Goal: Information Seeking & Learning: Check status

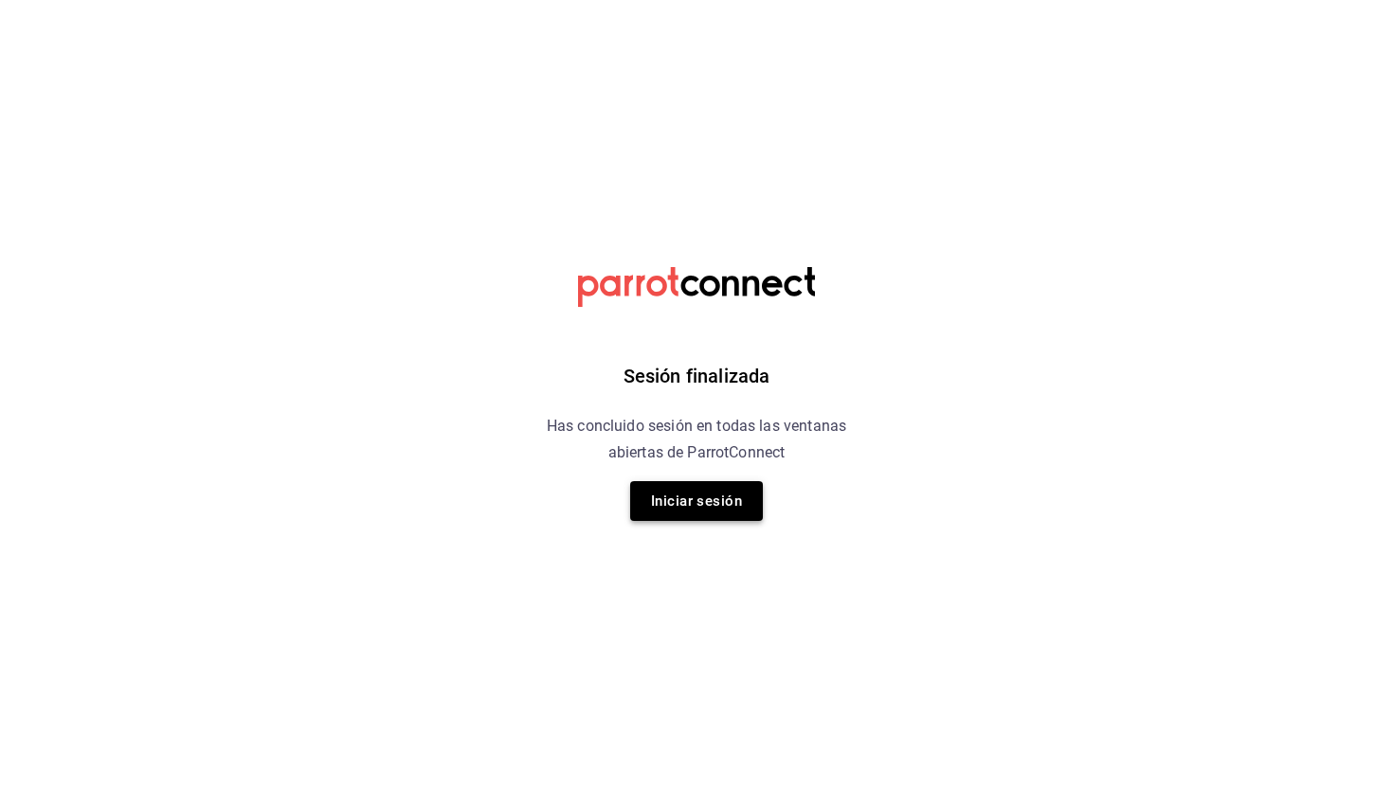
click at [684, 506] on button "Iniciar sesión" at bounding box center [696, 501] width 133 height 40
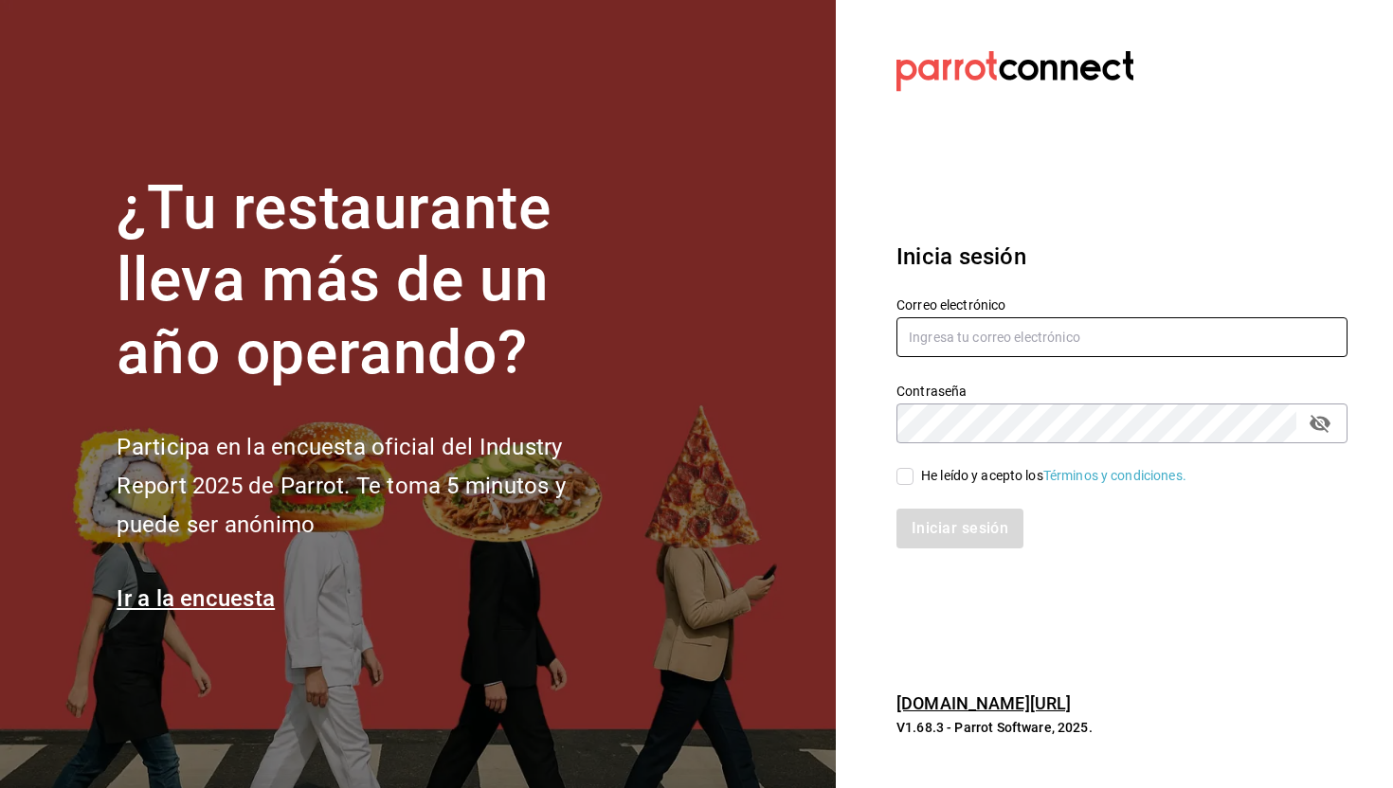
click at [684, 335] on input "text" at bounding box center [1121, 337] width 451 height 40
type input "[EMAIL_ADDRESS][DOMAIN_NAME]"
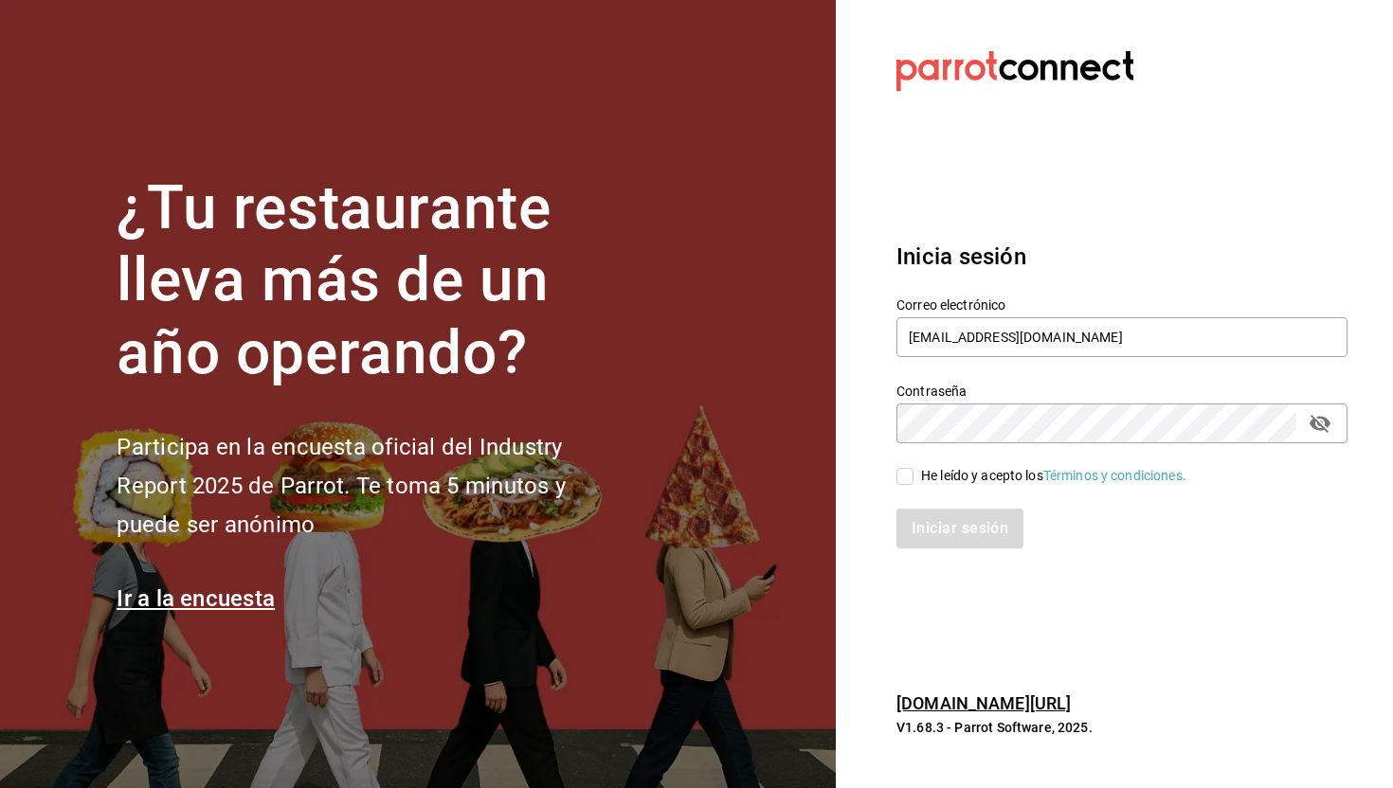
click at [684, 476] on input "He leído y acepto los Términos y condiciones." at bounding box center [904, 476] width 17 height 17
checkbox input "true"
click at [684, 541] on button "Iniciar sesión" at bounding box center [960, 529] width 129 height 40
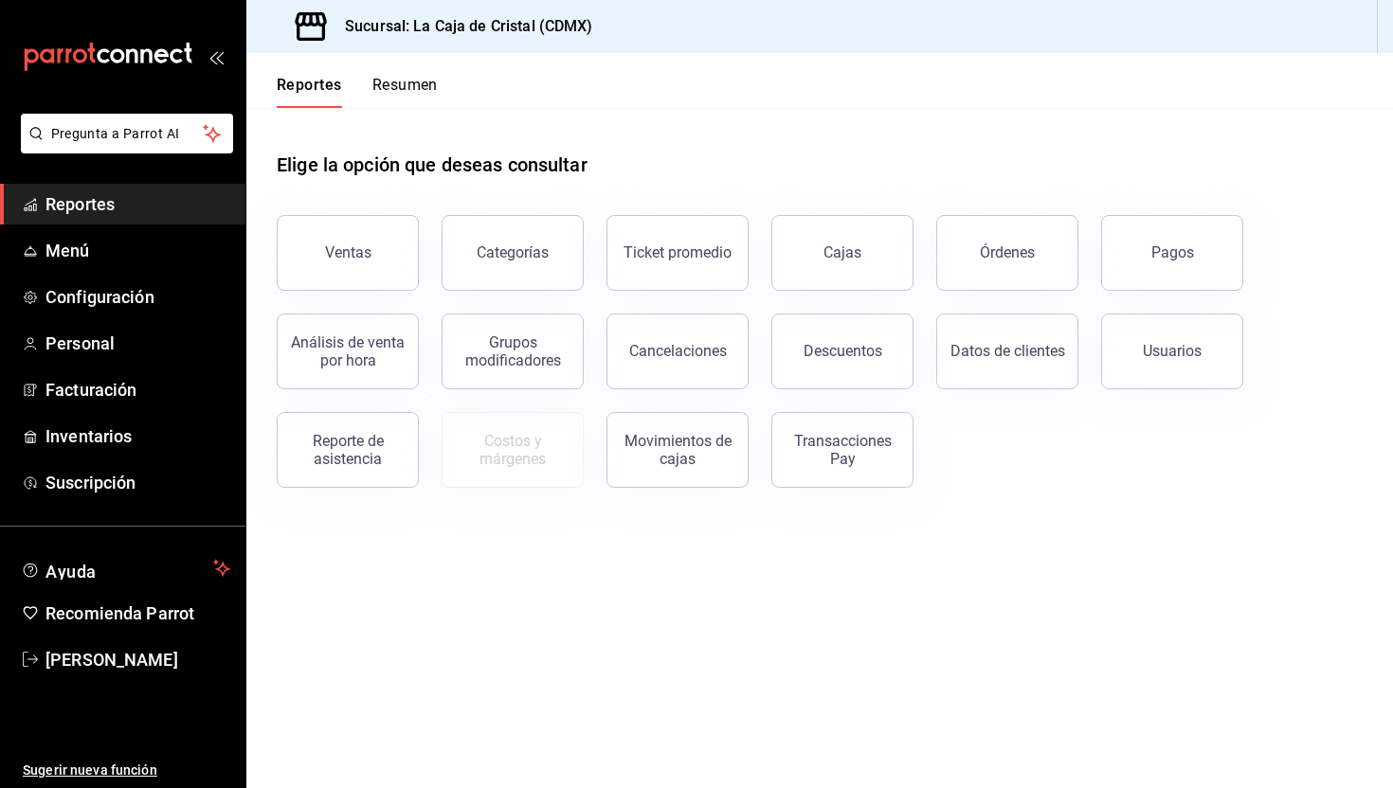
click at [428, 78] on button "Resumen" at bounding box center [404, 92] width 65 height 32
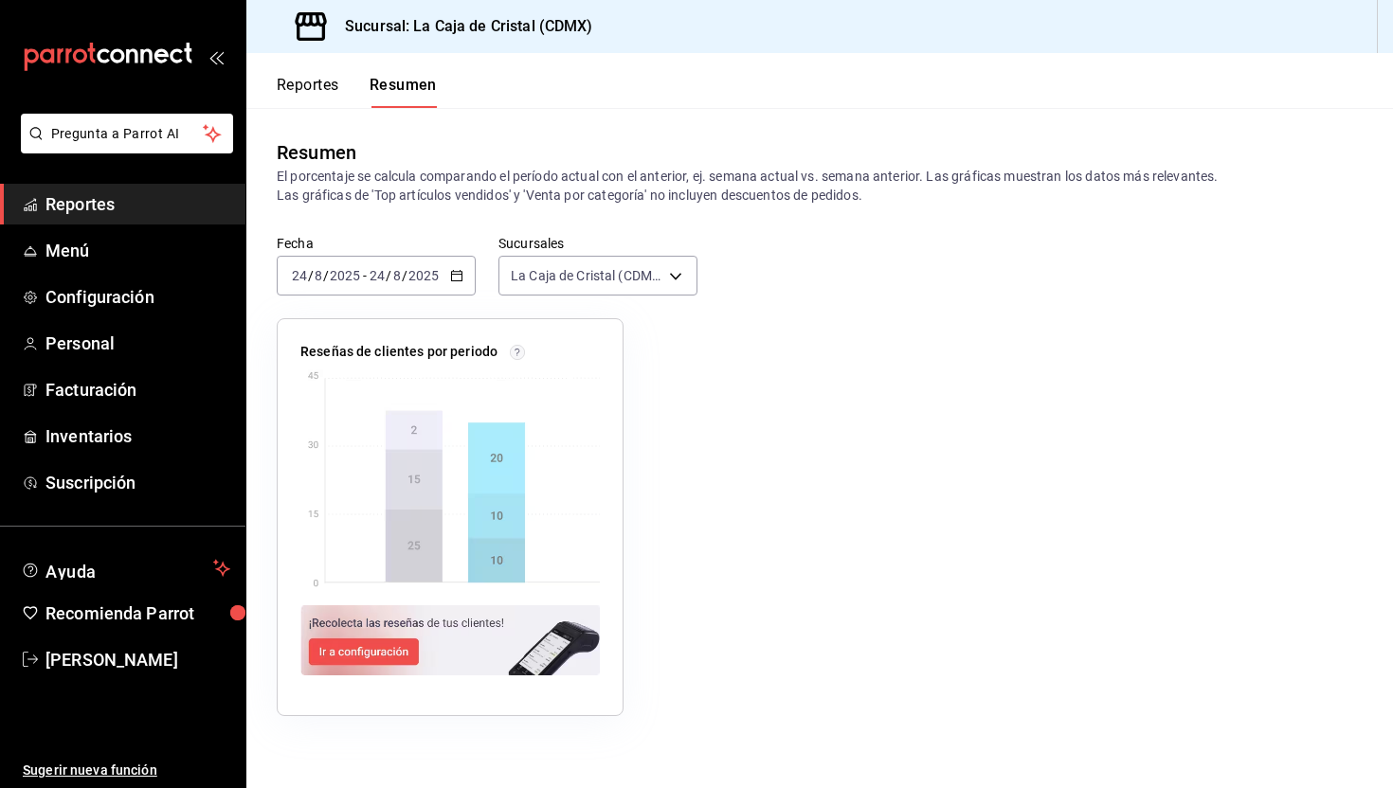
click at [461, 280] on icon "button" at bounding box center [456, 275] width 13 height 13
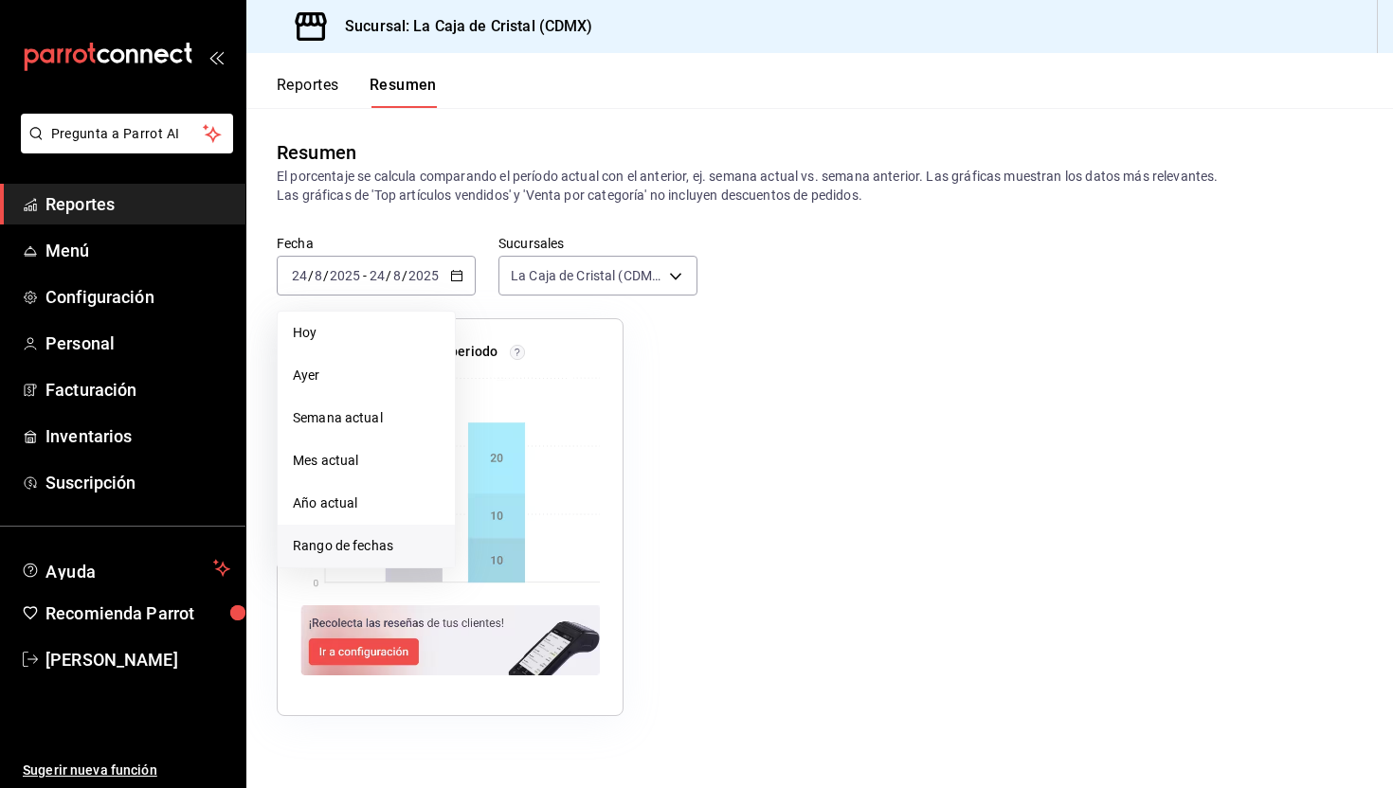
click at [353, 547] on span "Rango de fechas" at bounding box center [366, 546] width 147 height 20
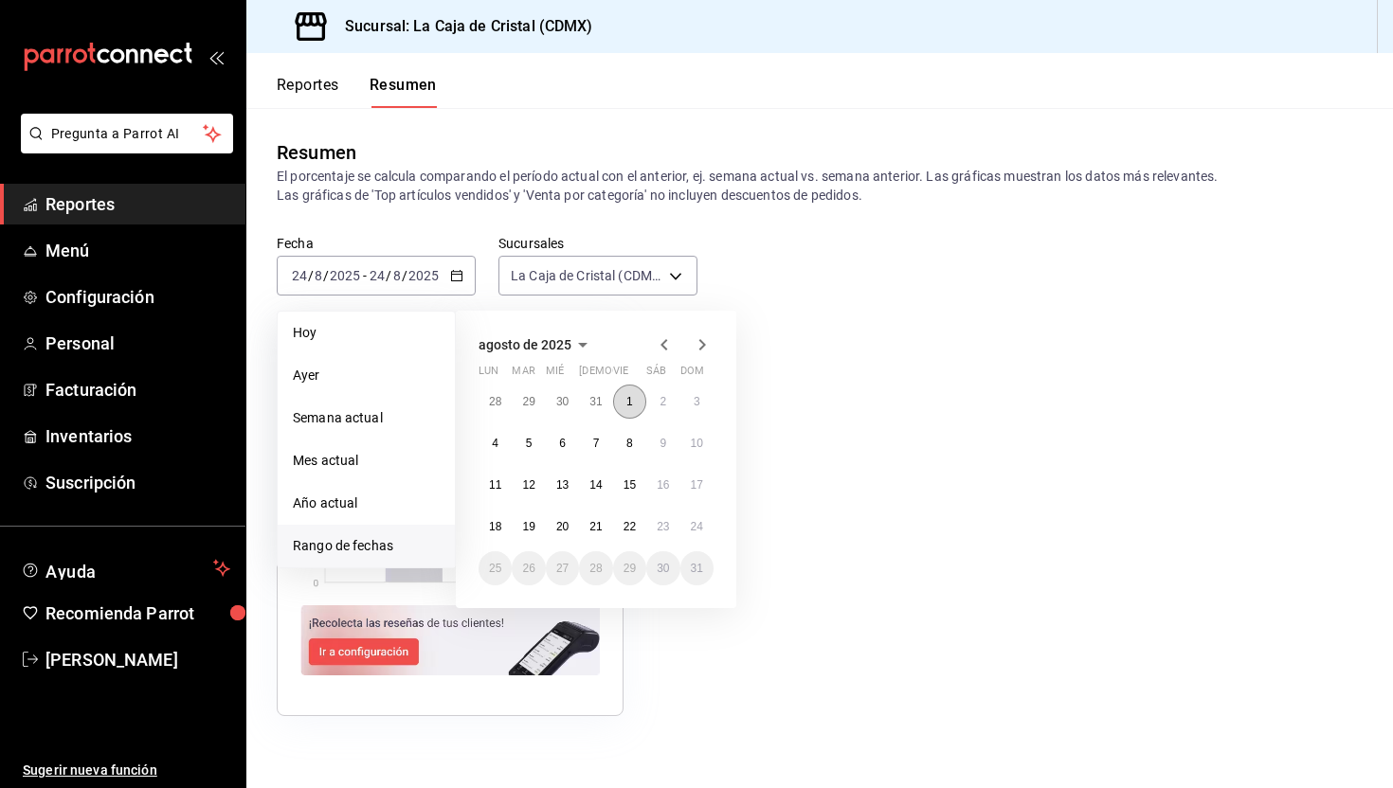
click at [623, 392] on button "1" at bounding box center [629, 402] width 33 height 34
click at [691, 527] on abbr "24" at bounding box center [697, 526] width 12 height 13
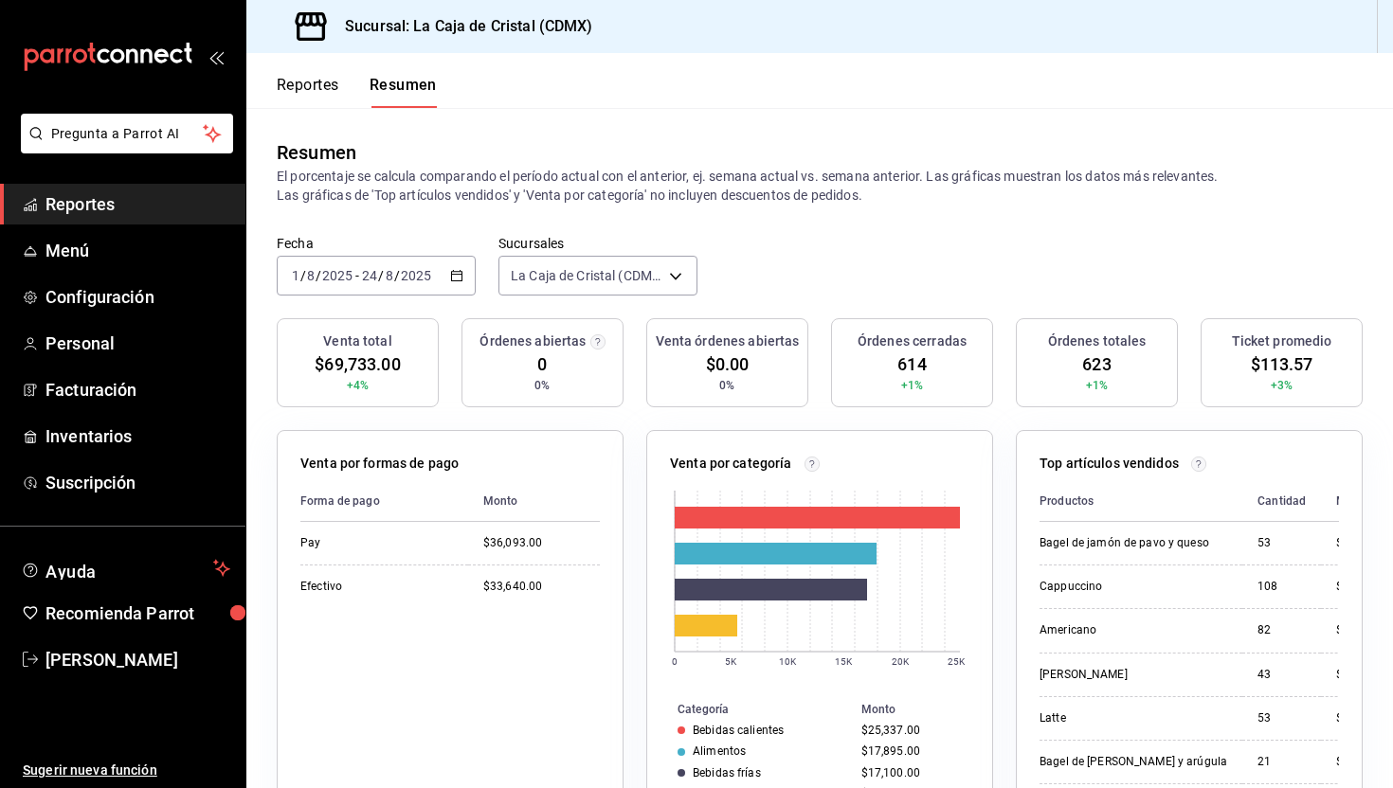
click at [321, 85] on button "Reportes" at bounding box center [308, 92] width 63 height 32
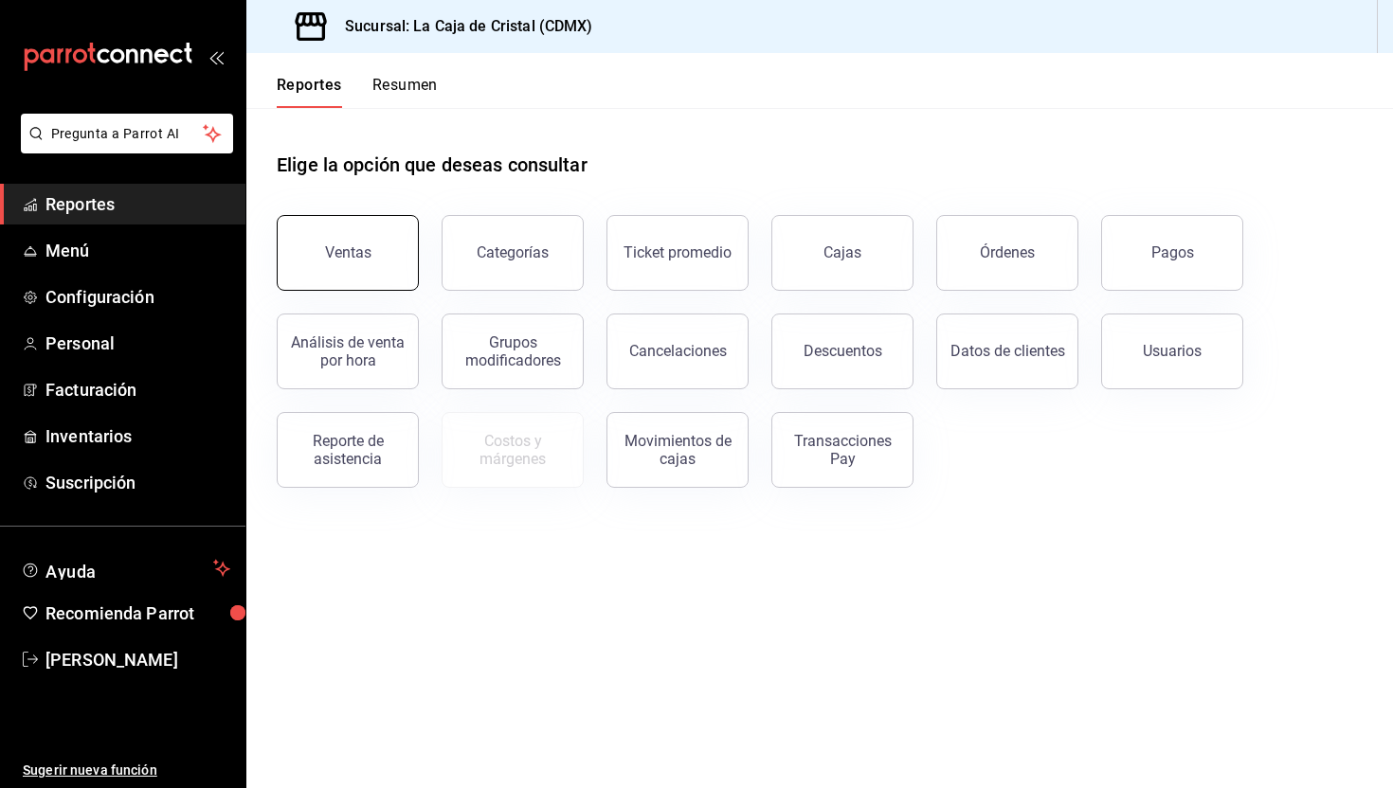
click at [353, 241] on button "Ventas" at bounding box center [348, 253] width 142 height 76
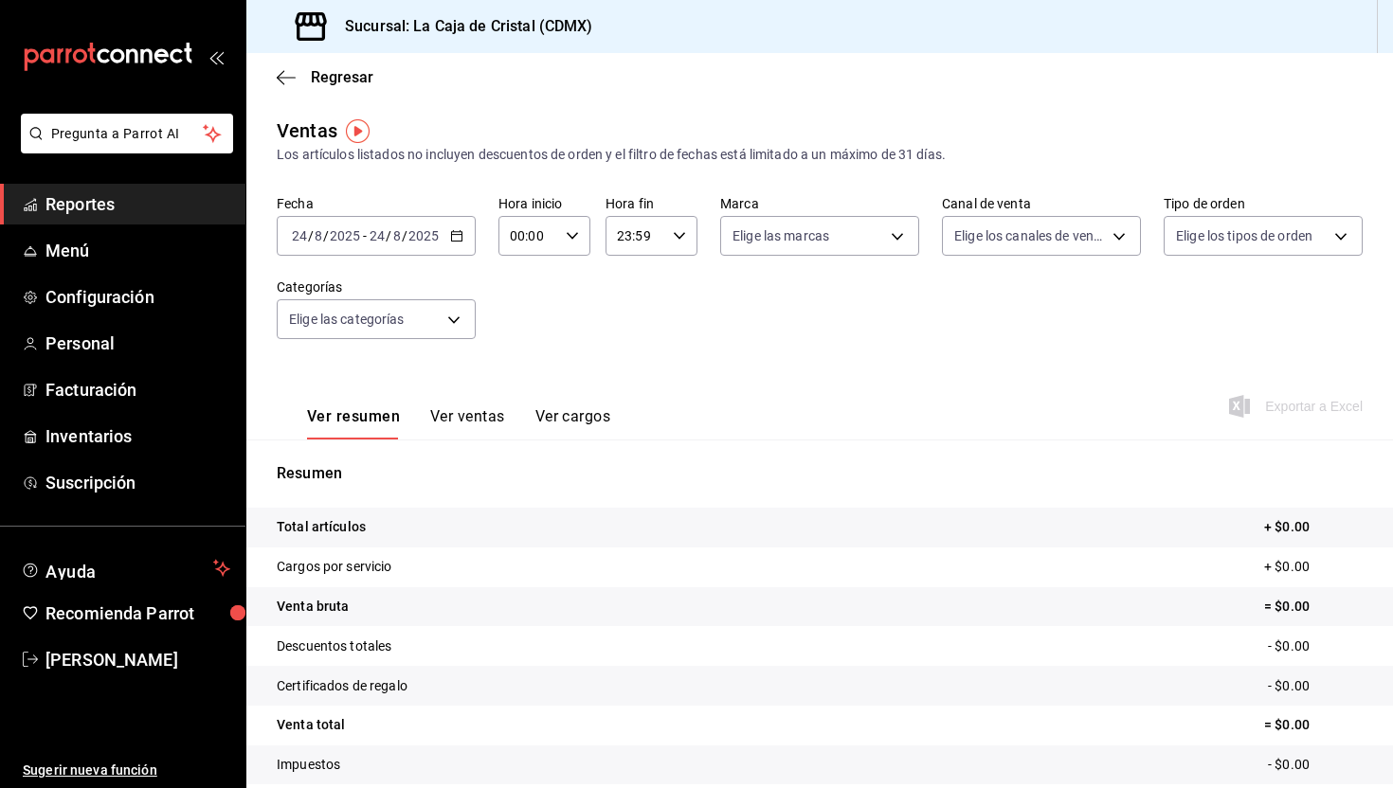
click at [359, 236] on input "2025" at bounding box center [345, 235] width 32 height 15
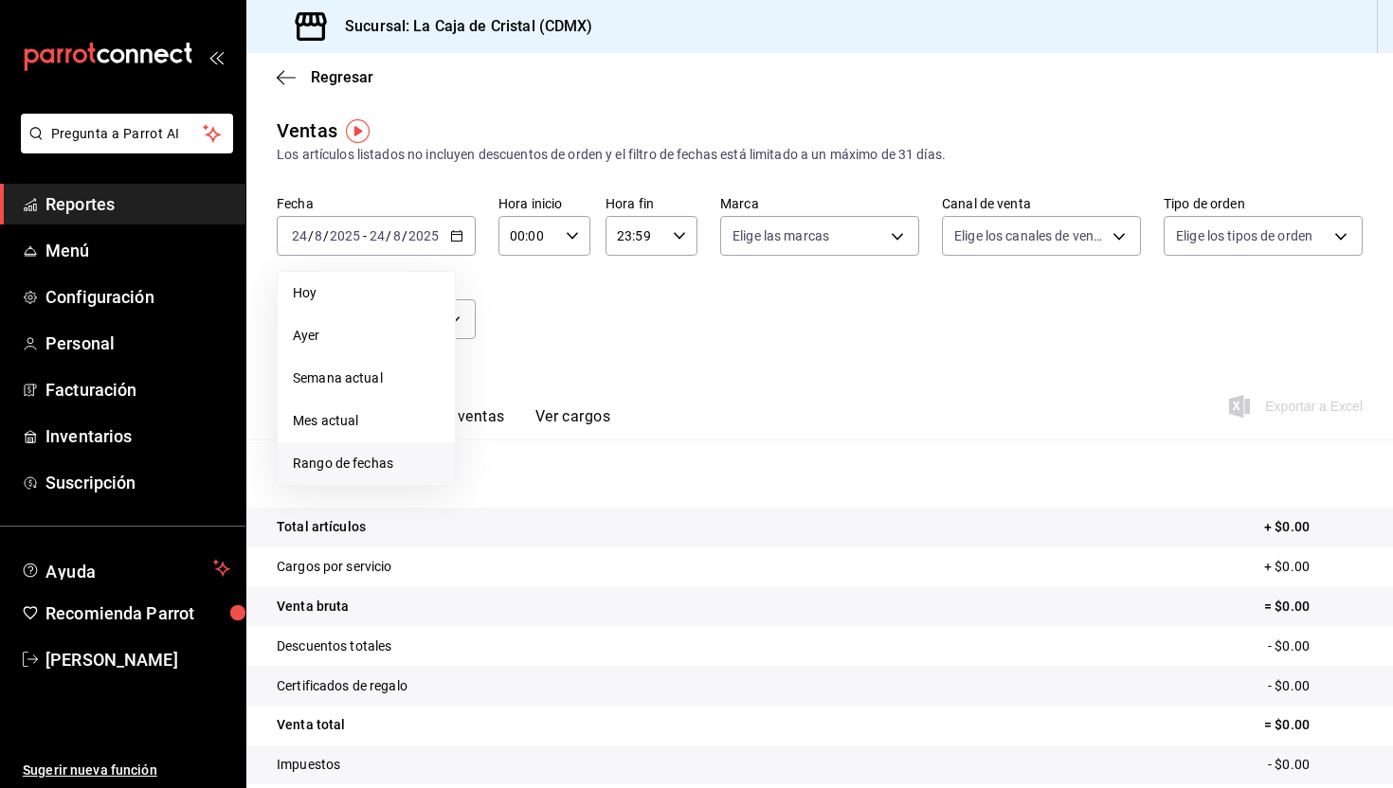
click at [359, 461] on span "Rango de fechas" at bounding box center [366, 464] width 147 height 20
